Goal: Information Seeking & Learning: Check status

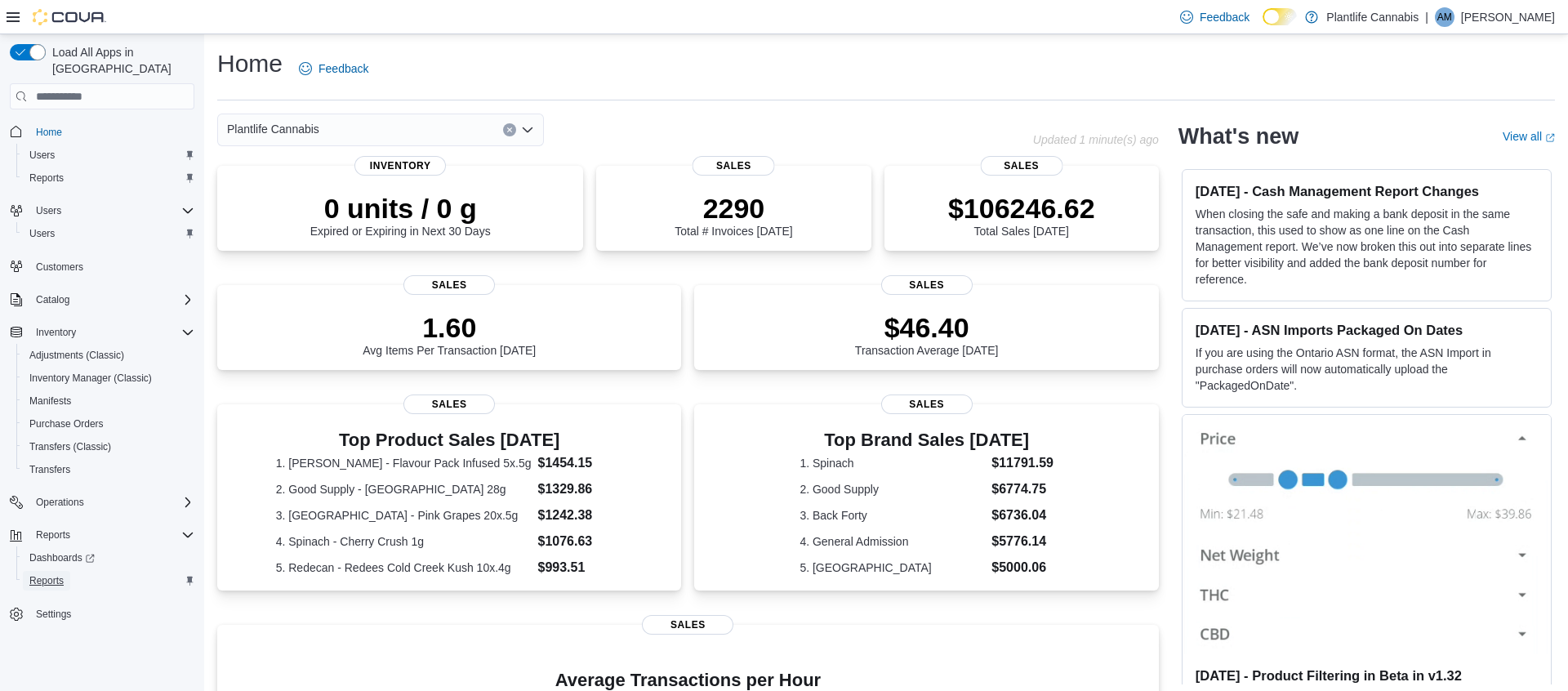
click at [45, 574] on span "Reports" at bounding box center [46, 581] width 35 height 13
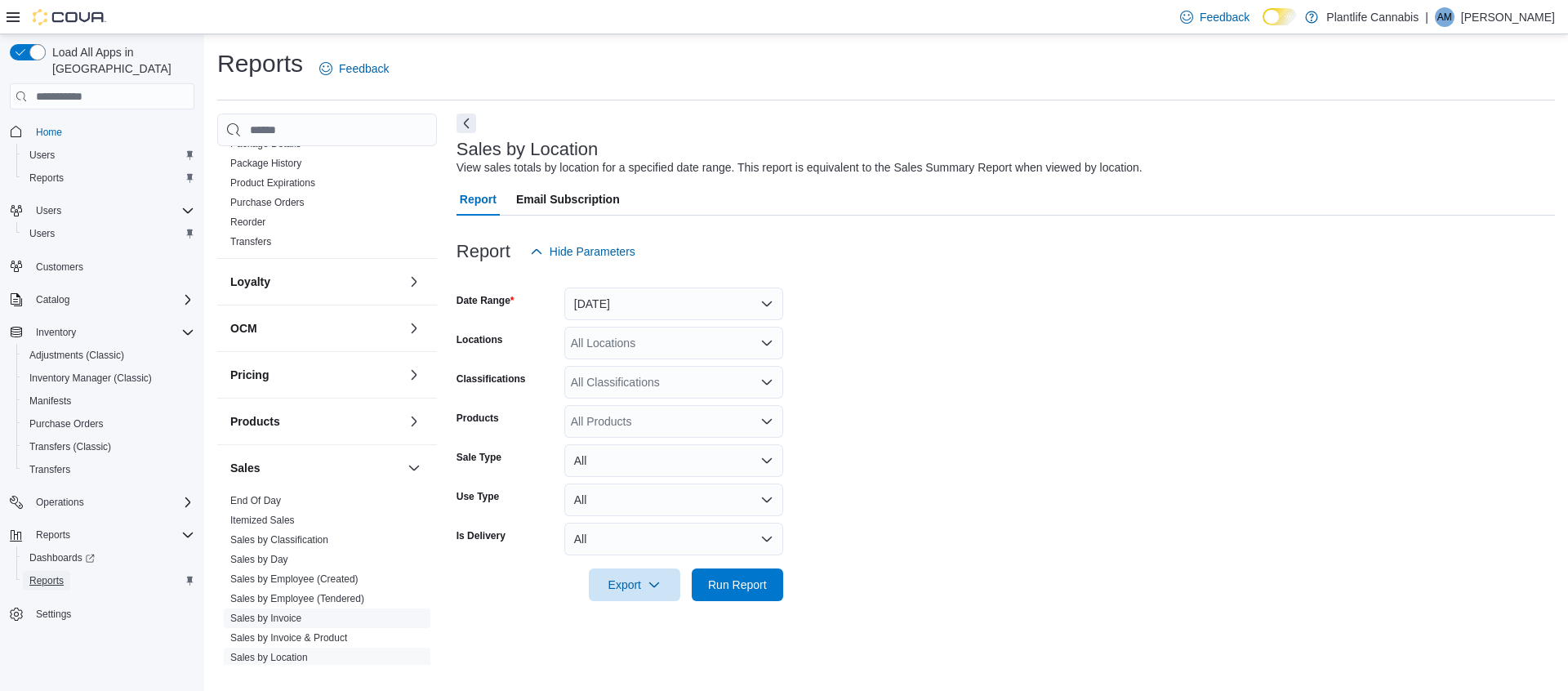
scroll to position [467, 0]
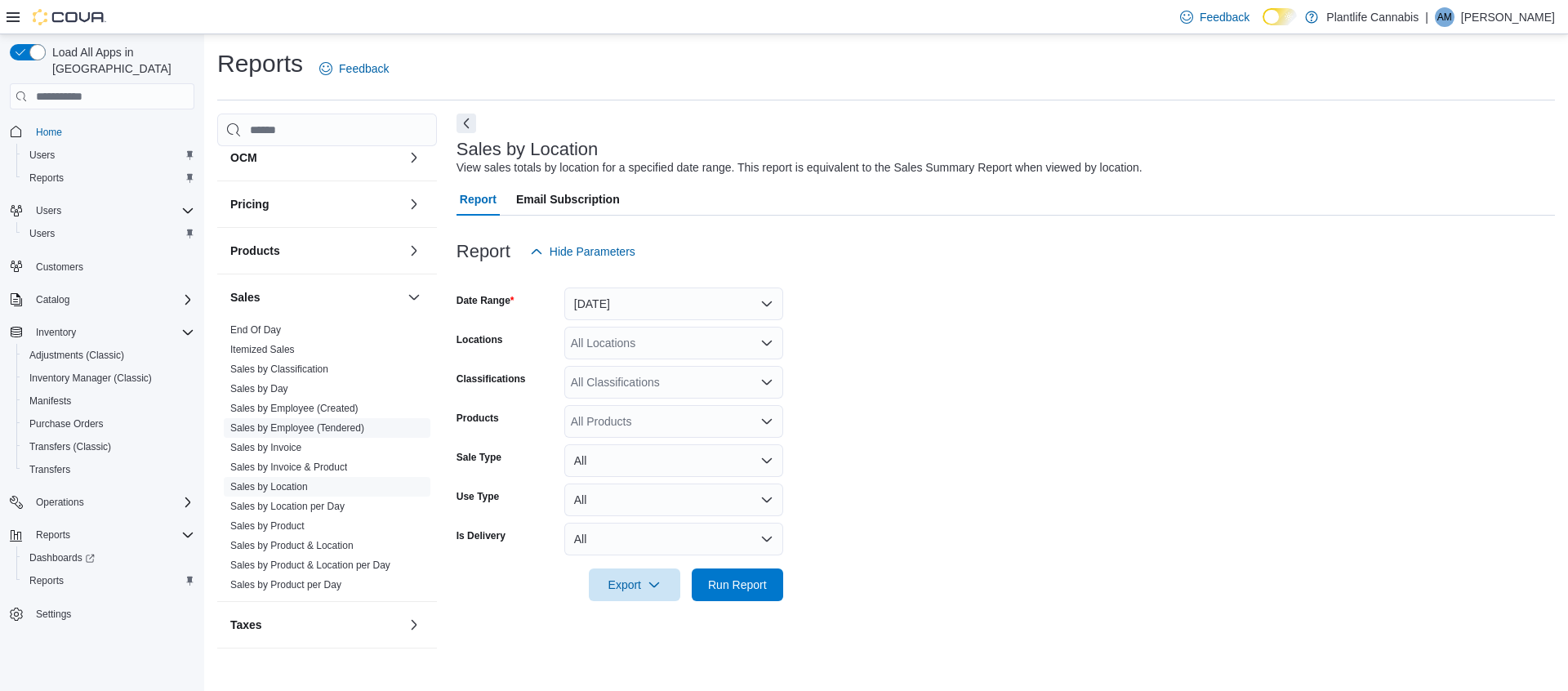
click at [322, 427] on link "Sales by Employee (Tendered)" at bounding box center [297, 427] width 134 height 12
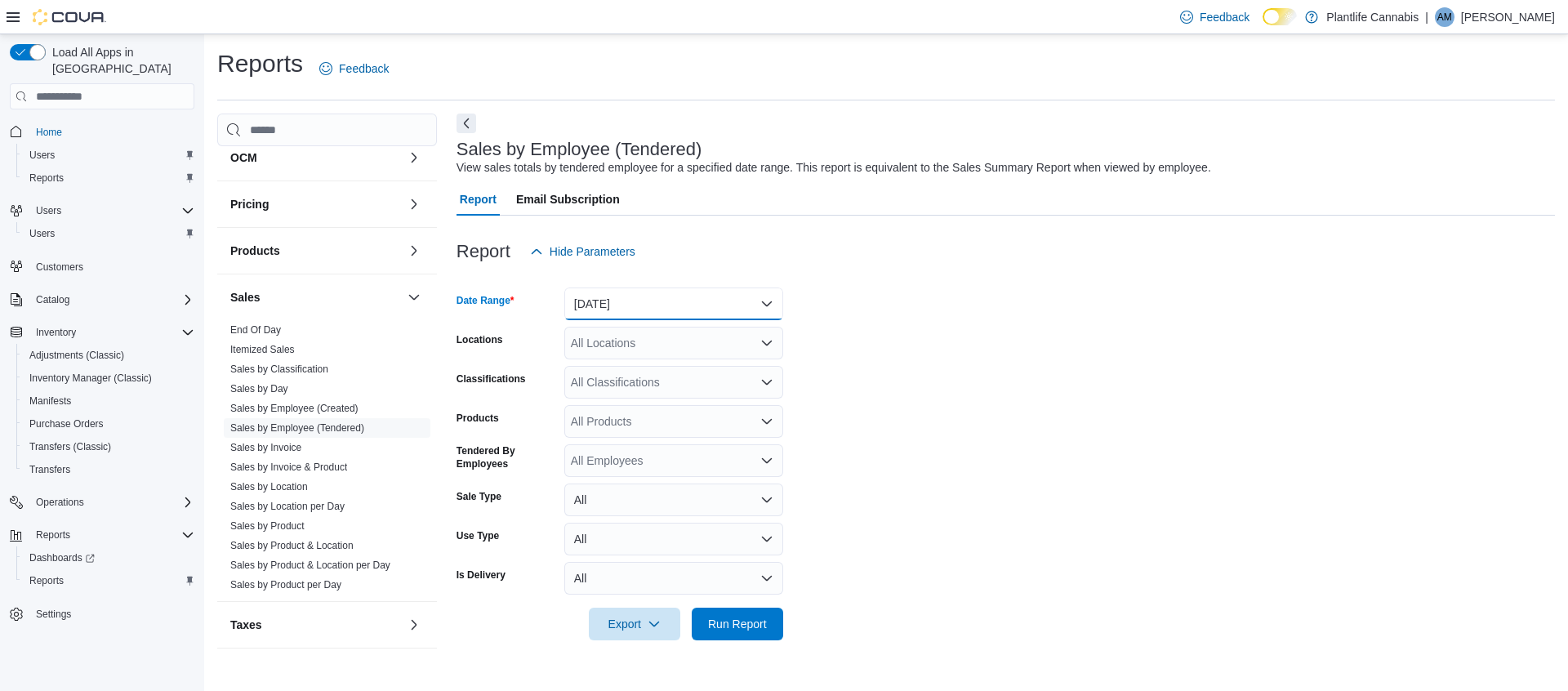
click at [743, 309] on button "[DATE]" at bounding box center [674, 304] width 219 height 33
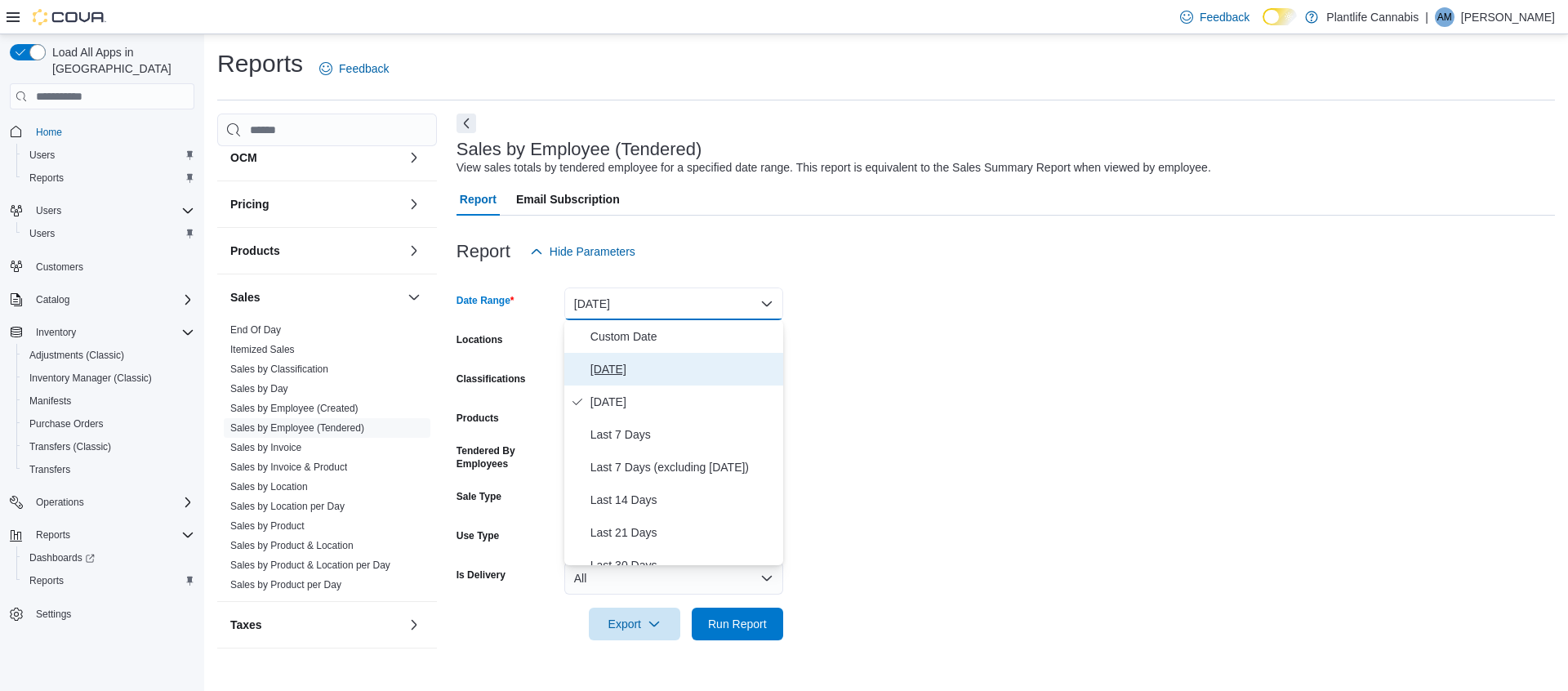
click at [617, 365] on span "[DATE]" at bounding box center [683, 370] width 186 height 20
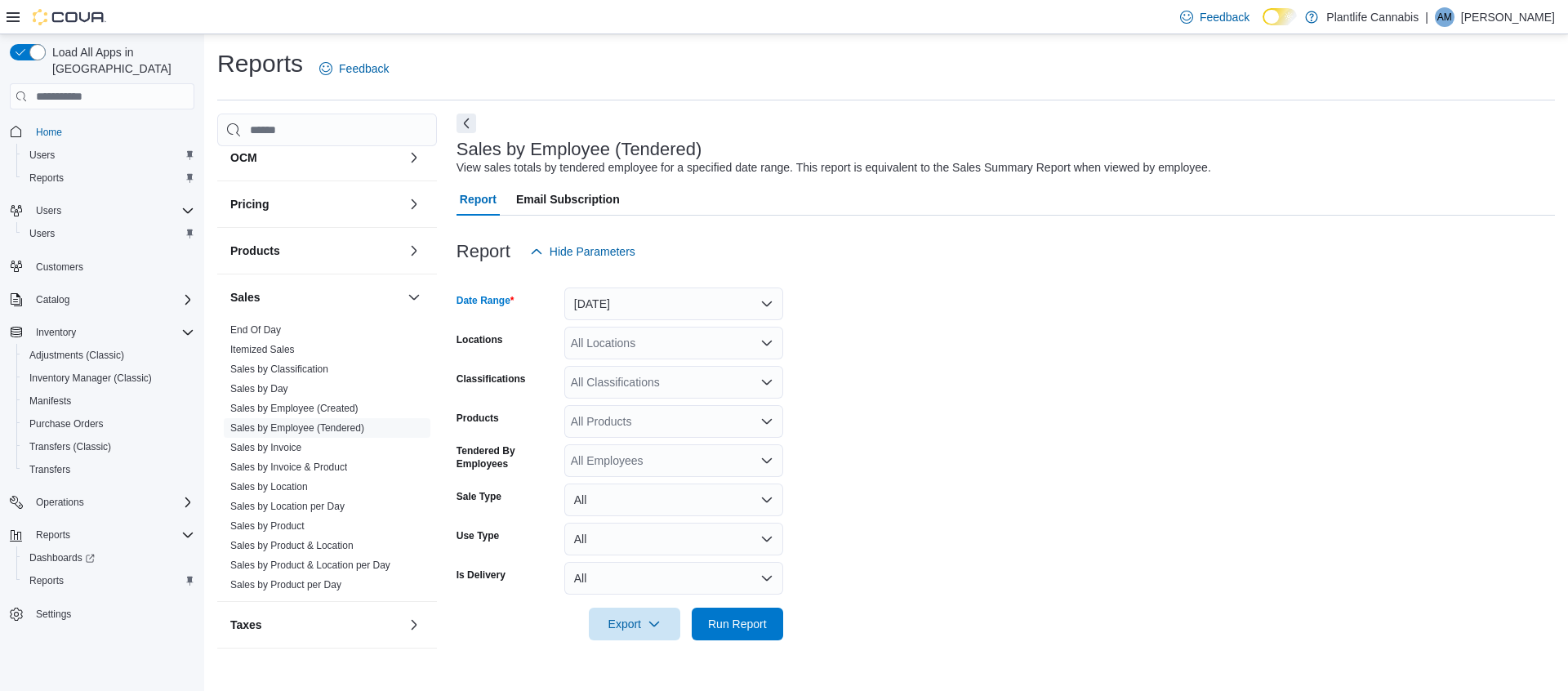
click at [710, 342] on div "All Locations" at bounding box center [674, 343] width 219 height 33
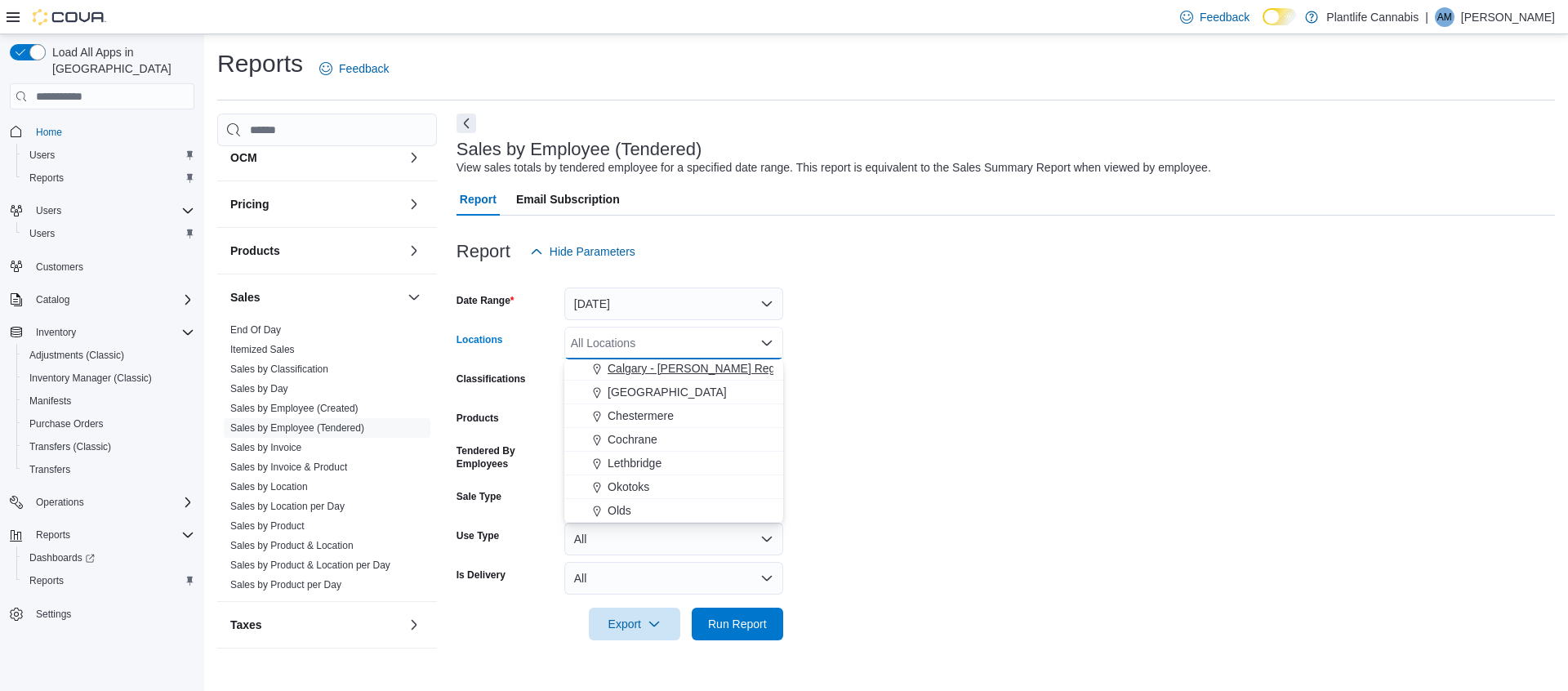
click at [721, 374] on span "Calgary - [PERSON_NAME] Regional" at bounding box center [703, 368] width 192 height 16
drag, startPoint x: 970, startPoint y: 386, endPoint x: 956, endPoint y: 392, distance: 15.2
click at [970, 386] on form "Date Range [DATE] Locations [GEOGRAPHIC_DATA] - [PERSON_NAME] Regional Combo bo…" at bounding box center [1005, 454] width 1098 height 372
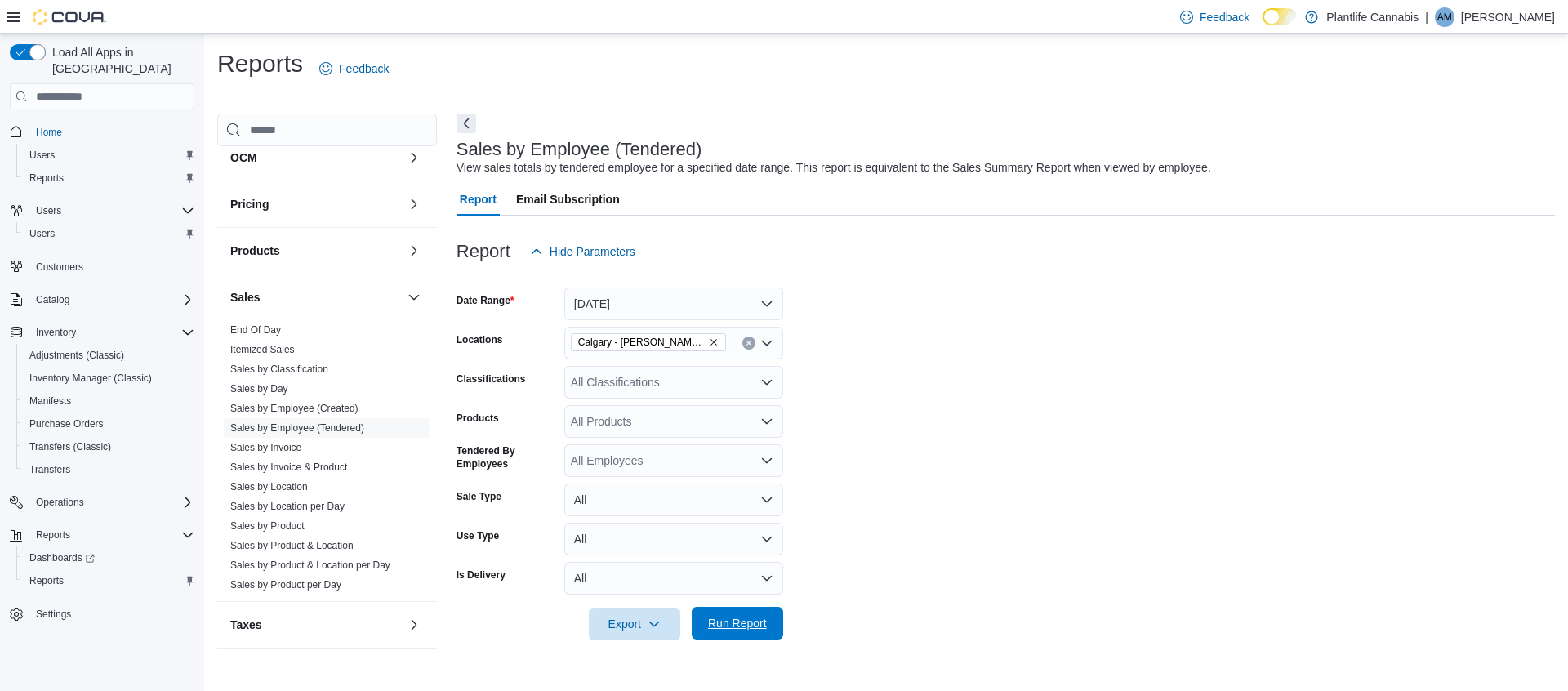
click at [761, 625] on span "Run Report" at bounding box center [737, 623] width 59 height 16
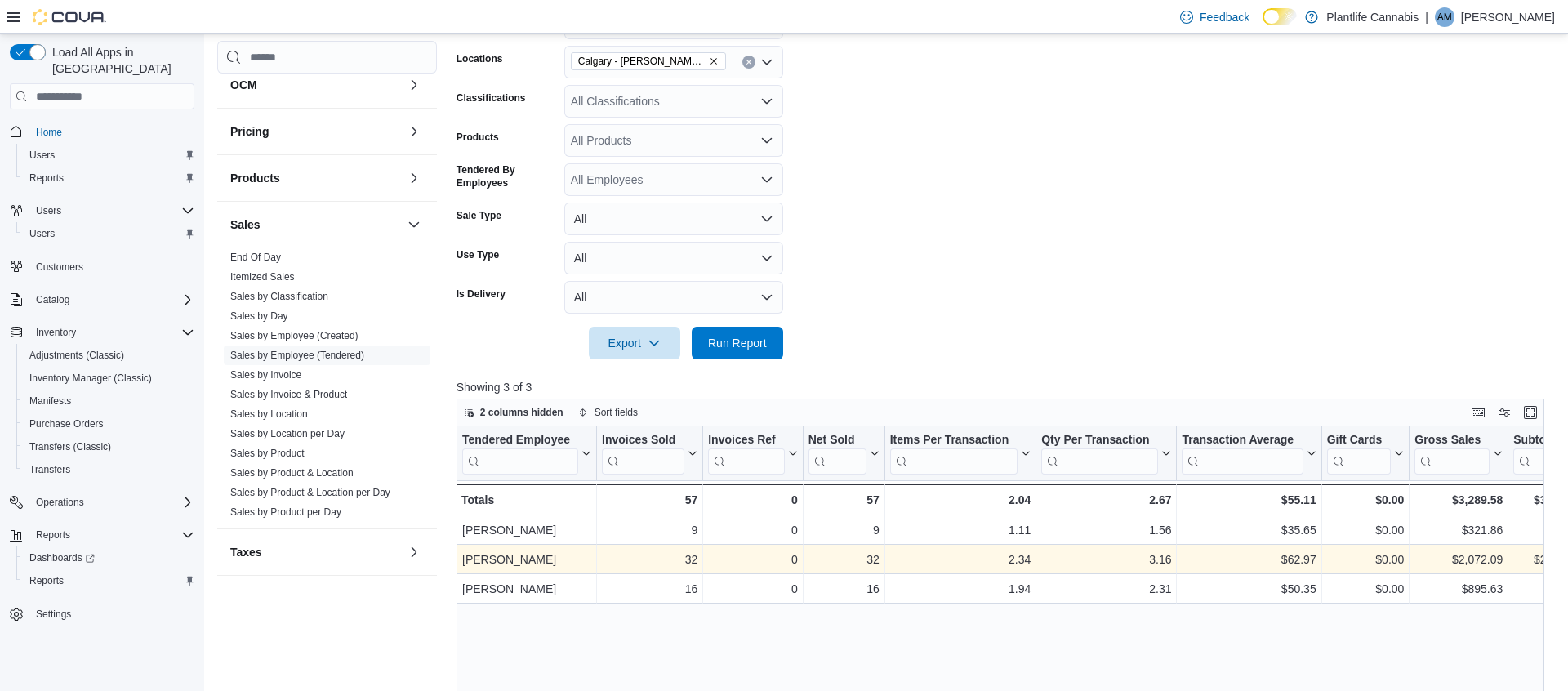
scroll to position [286, 0]
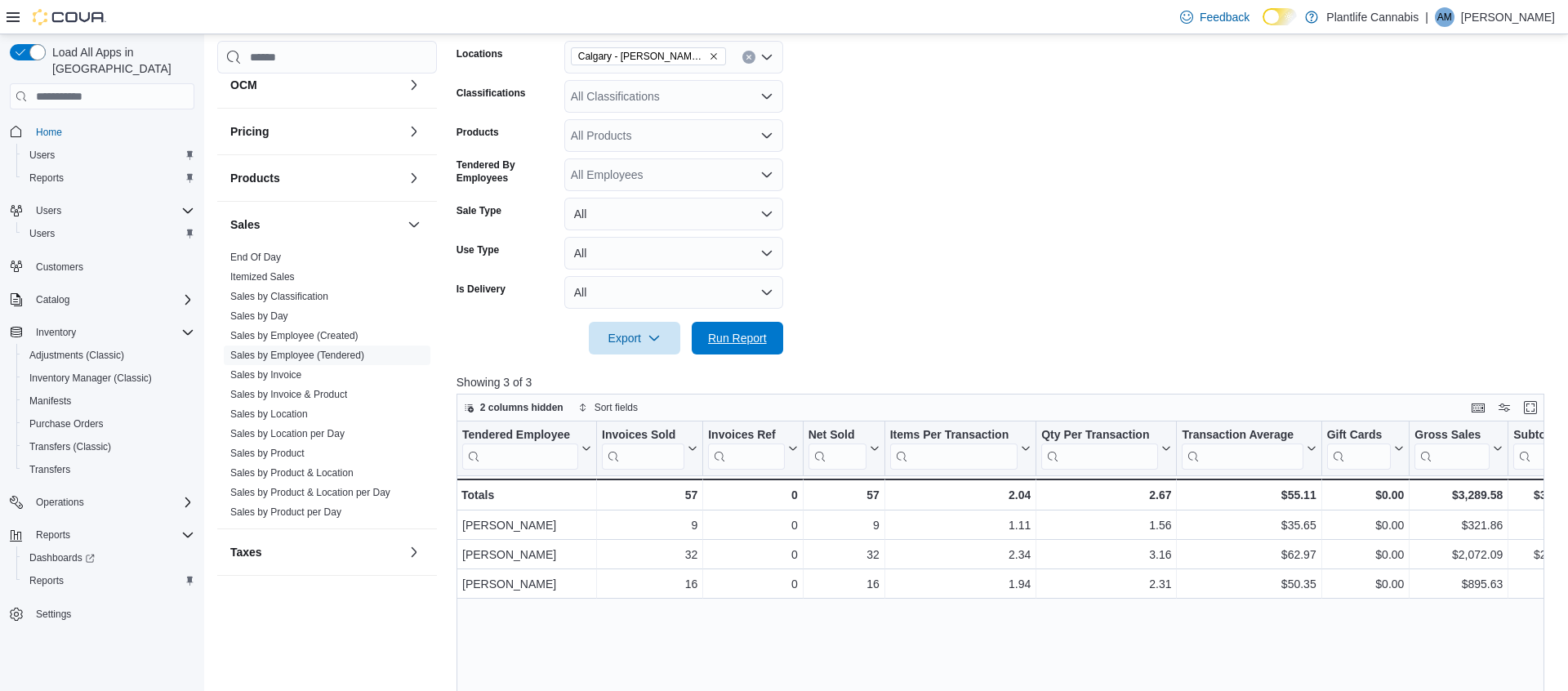
drag, startPoint x: 739, startPoint y: 346, endPoint x: 724, endPoint y: 380, distance: 37.2
click at [739, 346] on span "Run Report" at bounding box center [737, 337] width 72 height 33
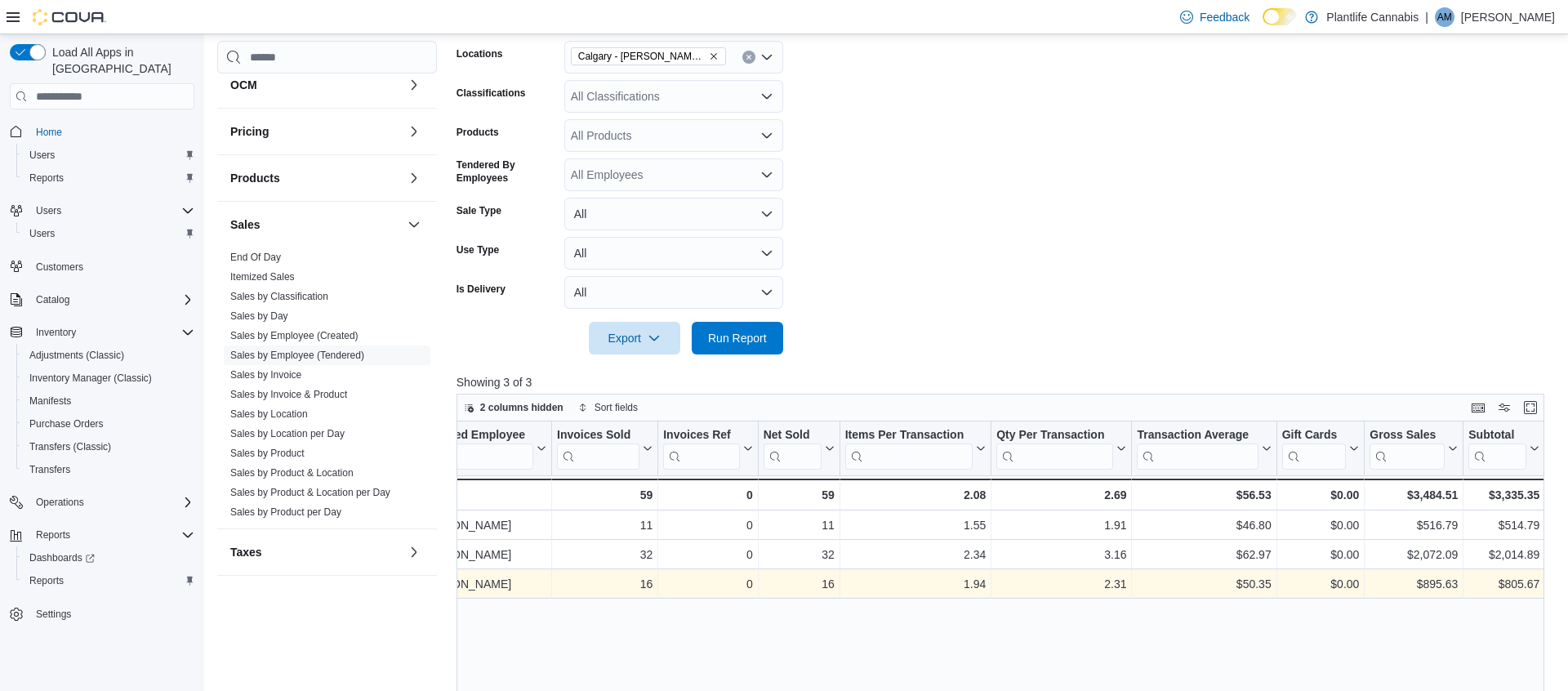
scroll to position [0, 43]
click at [1523, 589] on div "$805.67" at bounding box center [1507, 584] width 71 height 20
click at [1524, 589] on div "$805.67" at bounding box center [1503, 584] width 71 height 20
copy div "805.67"
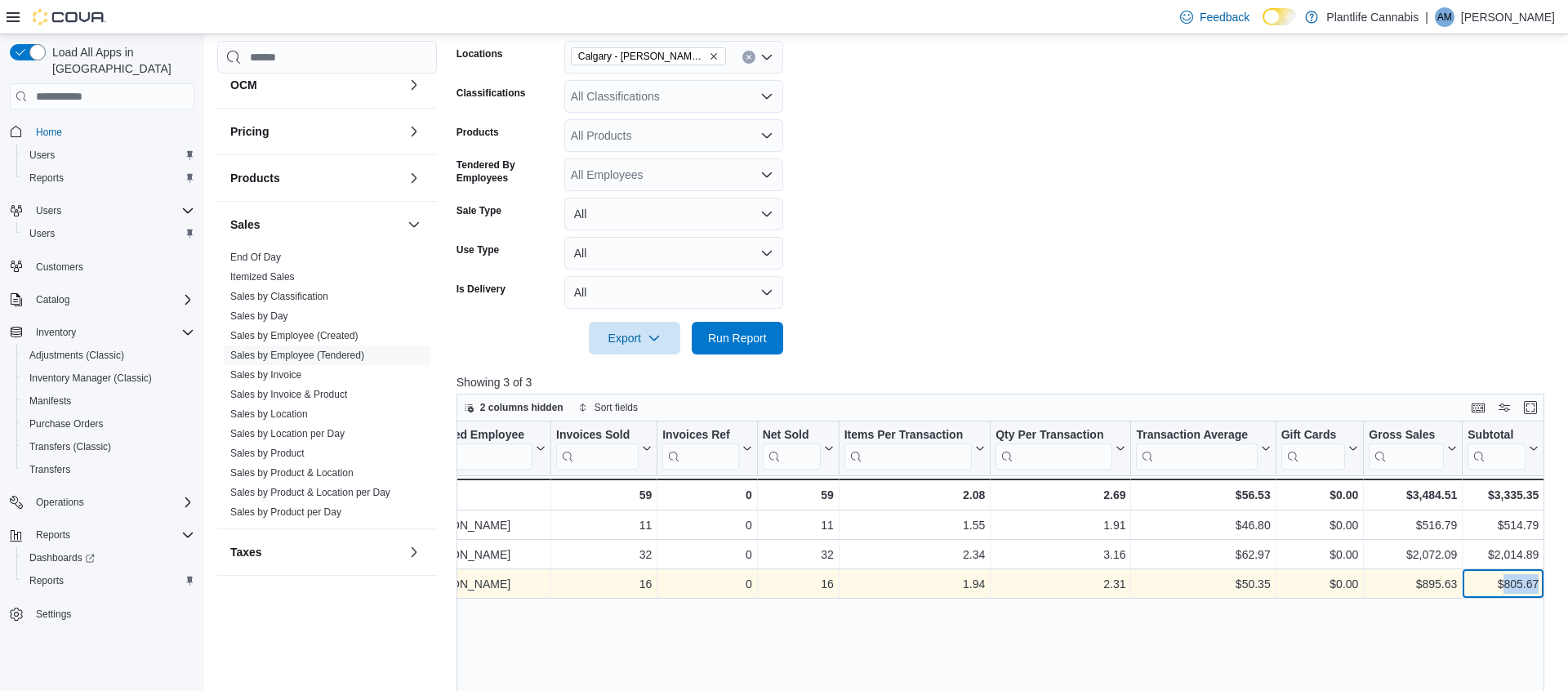
click at [1520, 586] on div "$805.67" at bounding box center [1503, 584] width 71 height 20
click at [1255, 586] on div "$50.35" at bounding box center [1203, 584] width 134 height 20
copy div "50.35"
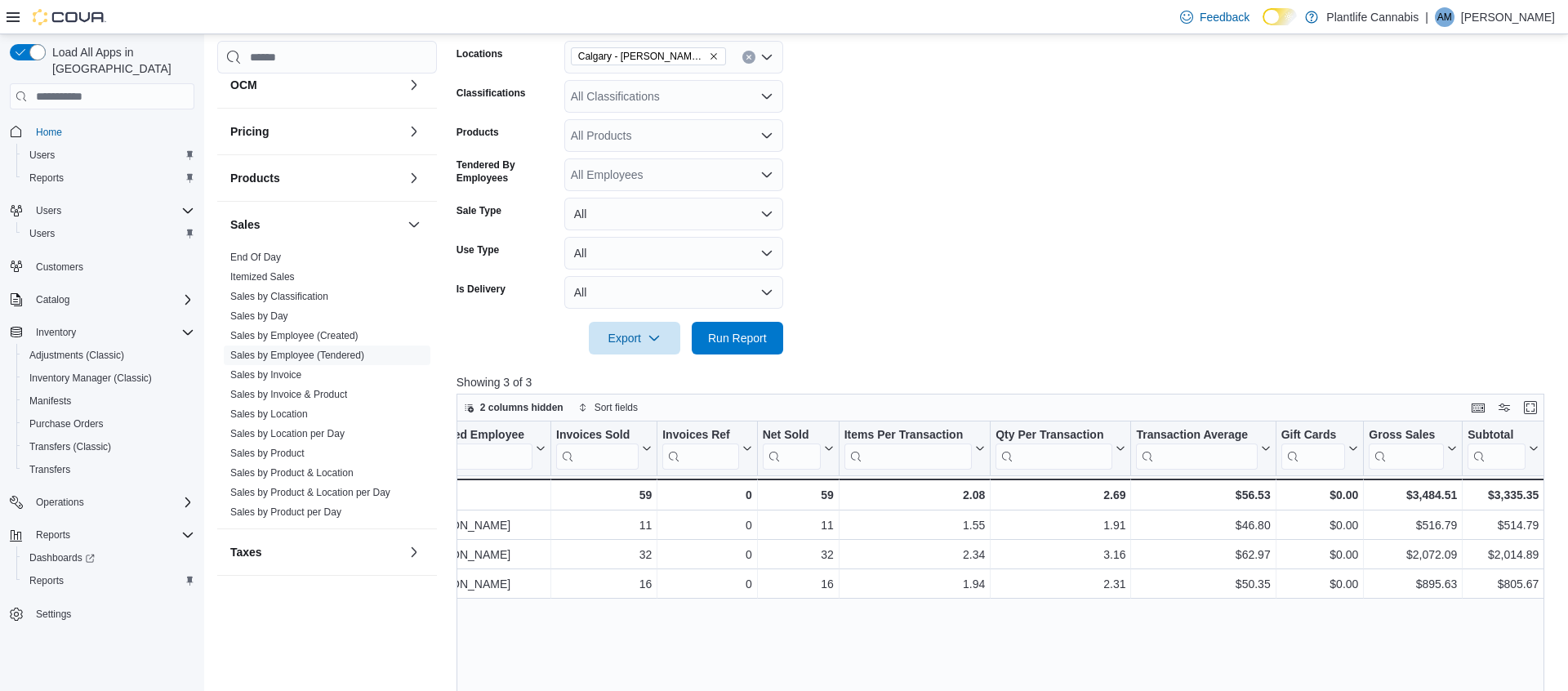
drag, startPoint x: 705, startPoint y: 92, endPoint x: 711, endPoint y: 99, distance: 9.2
click at [706, 92] on div "All Classifications" at bounding box center [674, 96] width 219 height 33
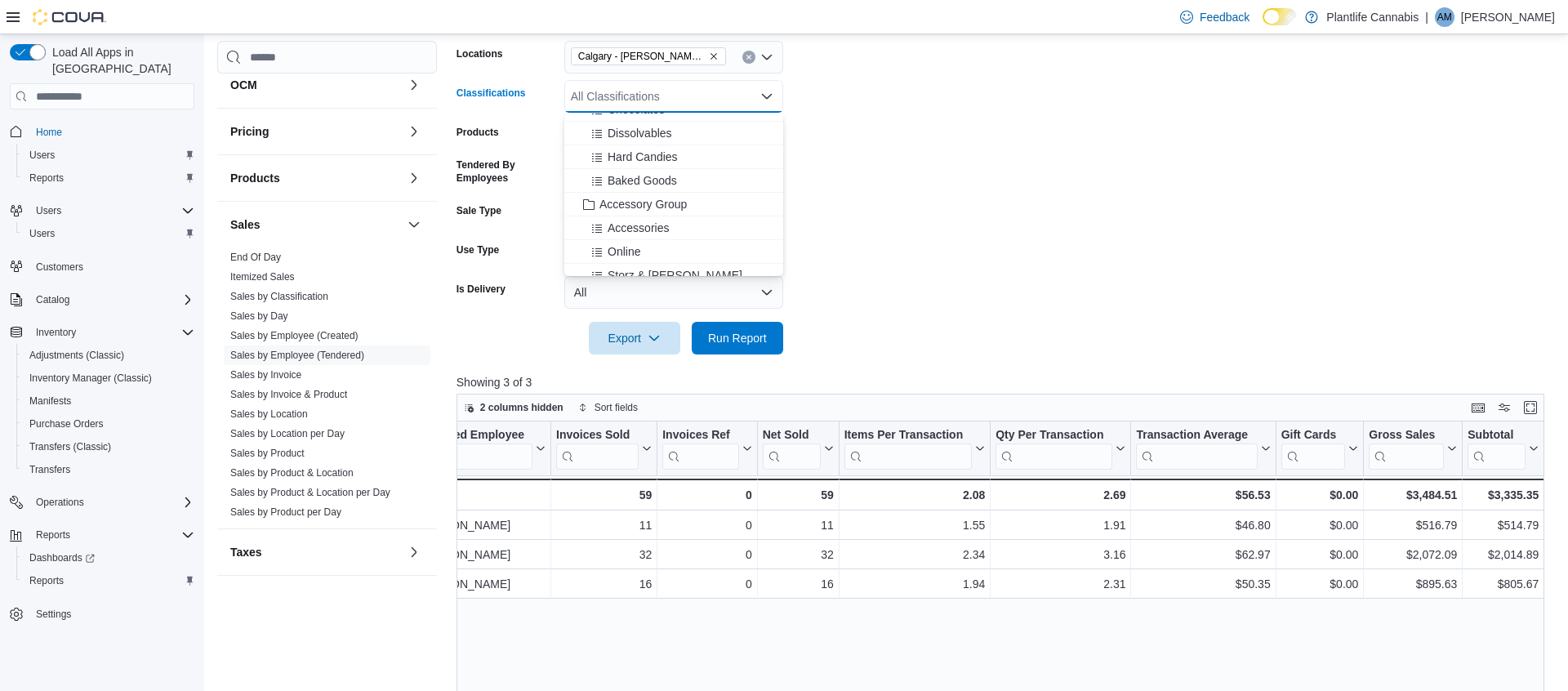
scroll to position [159, 0]
click at [676, 199] on span "Accessory Group" at bounding box center [643, 201] width 87 height 16
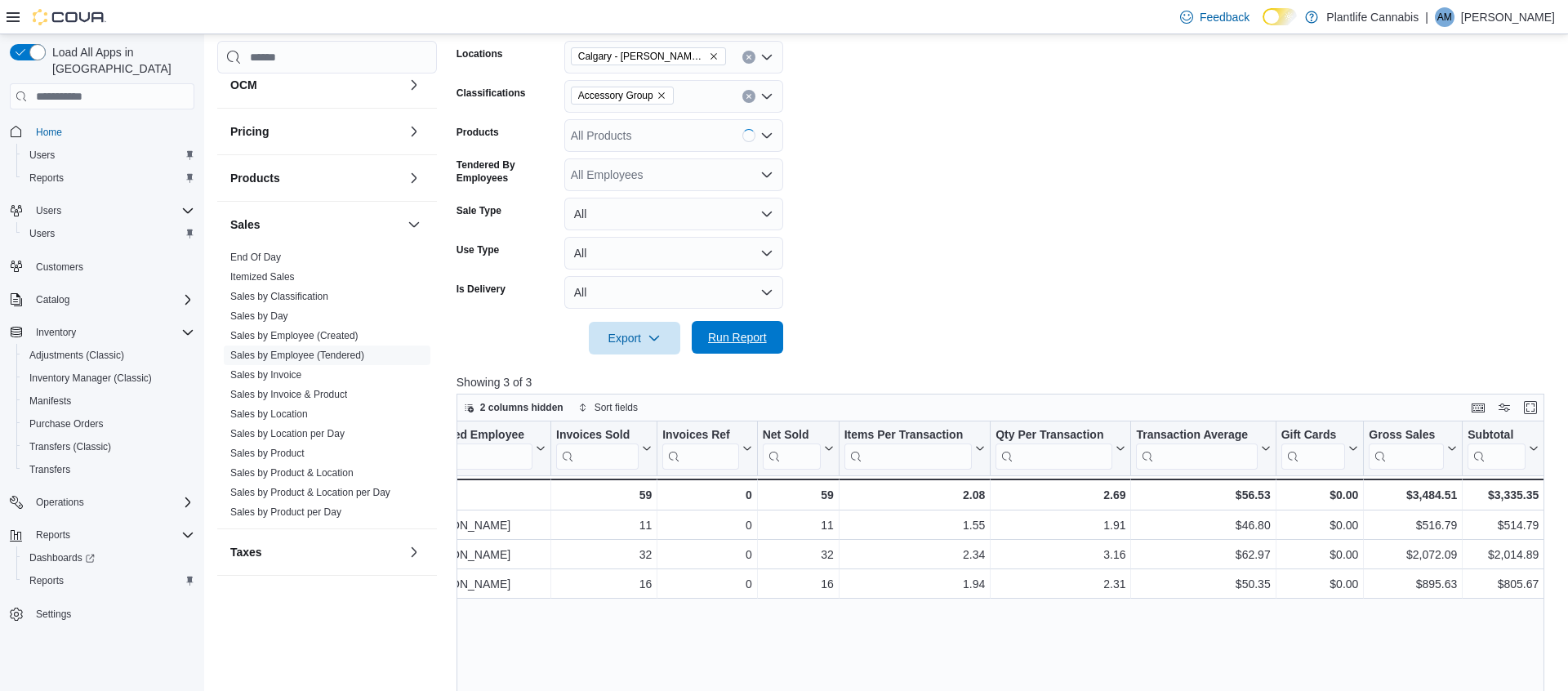
click at [753, 339] on span "Run Report" at bounding box center [737, 337] width 59 height 16
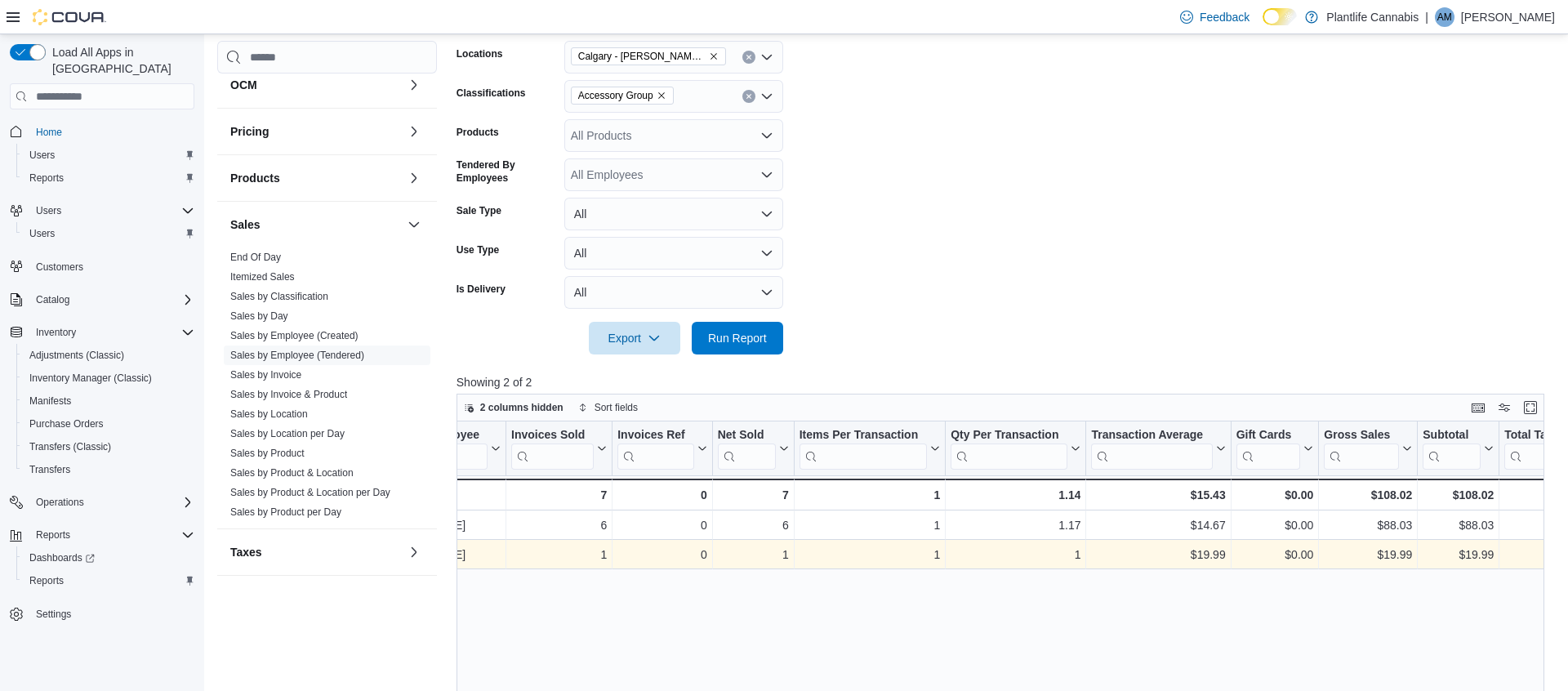
scroll to position [0, 98]
click at [1477, 556] on div "$19.99" at bounding box center [1450, 555] width 71 height 20
copy div "19.99"
